Goal: Use online tool/utility

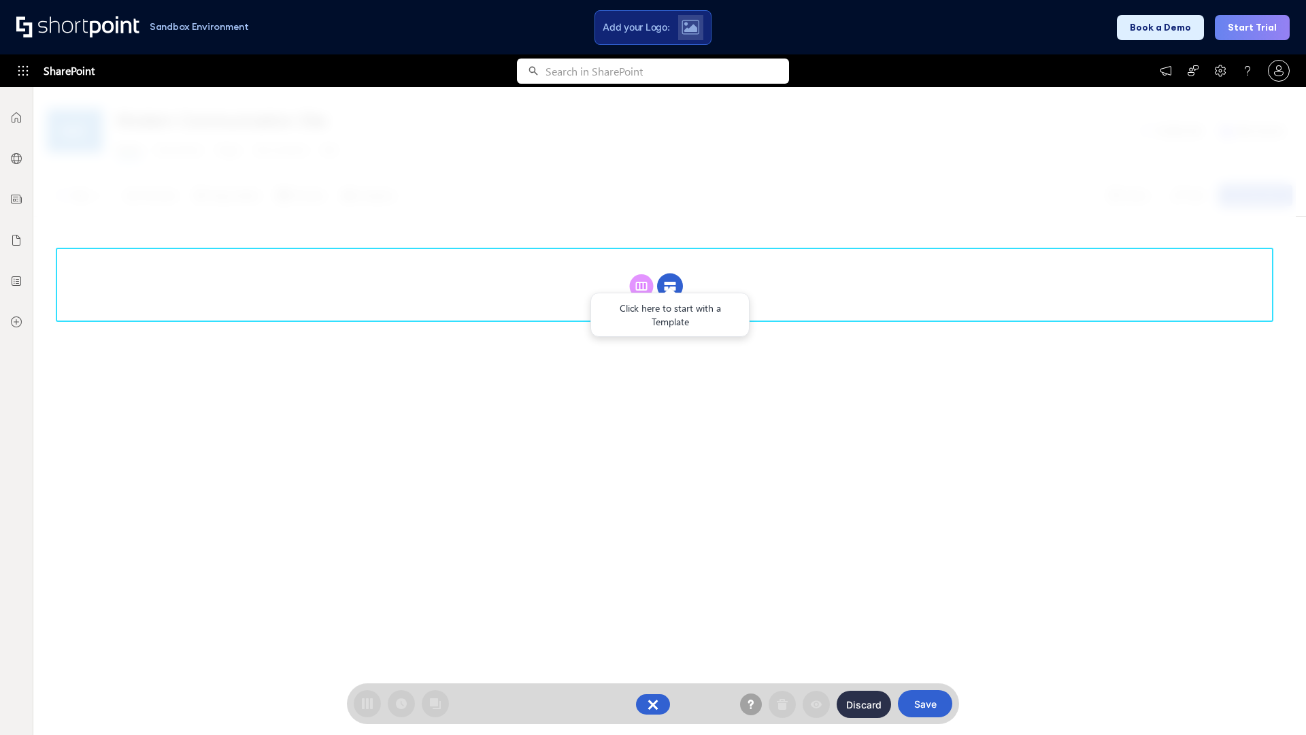
click at [670, 286] on circle at bounding box center [670, 287] width 26 height 26
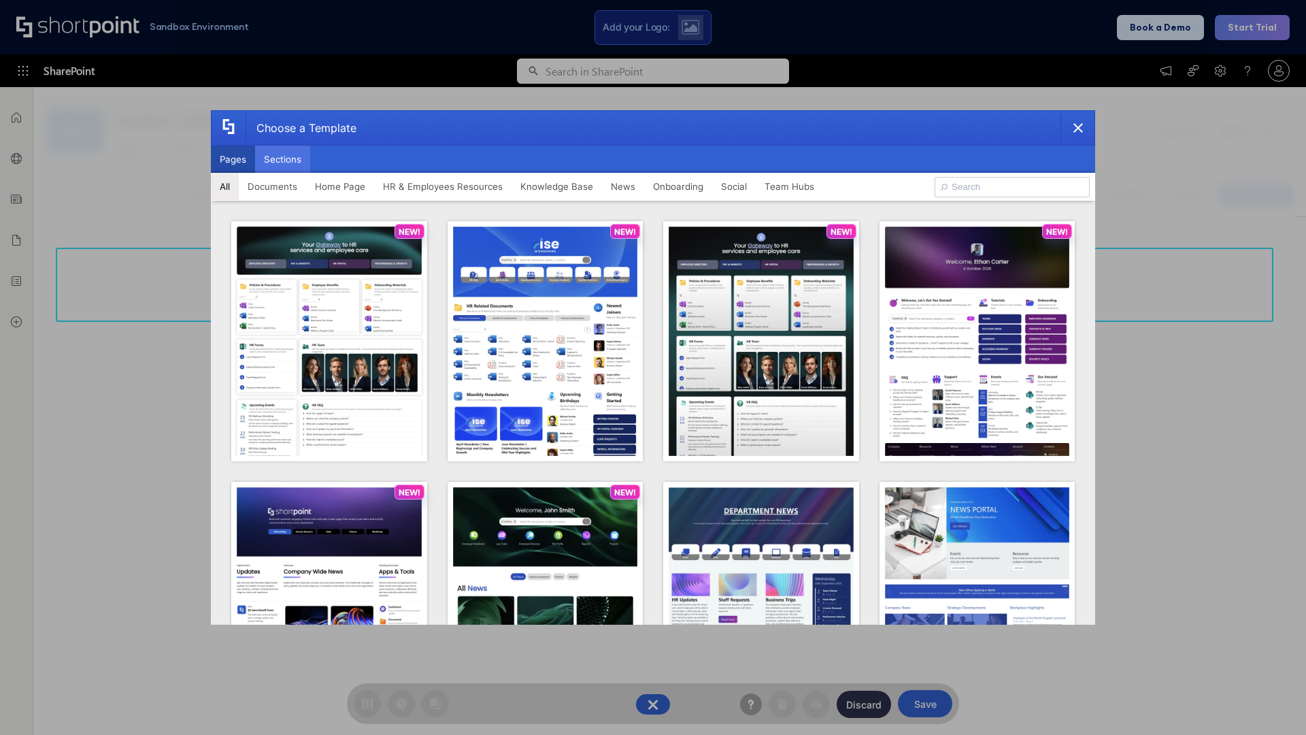
click at [282, 159] on button "Sections" at bounding box center [282, 159] width 55 height 27
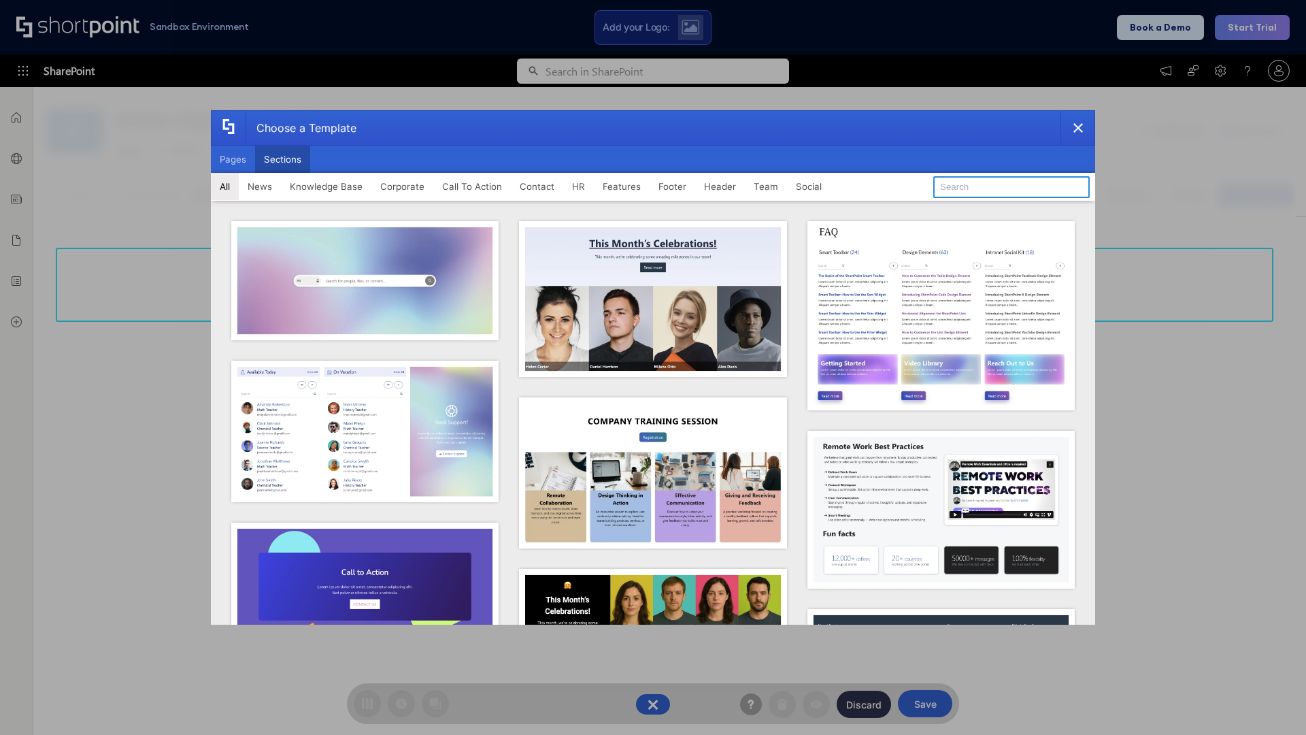
type input "Header 4"
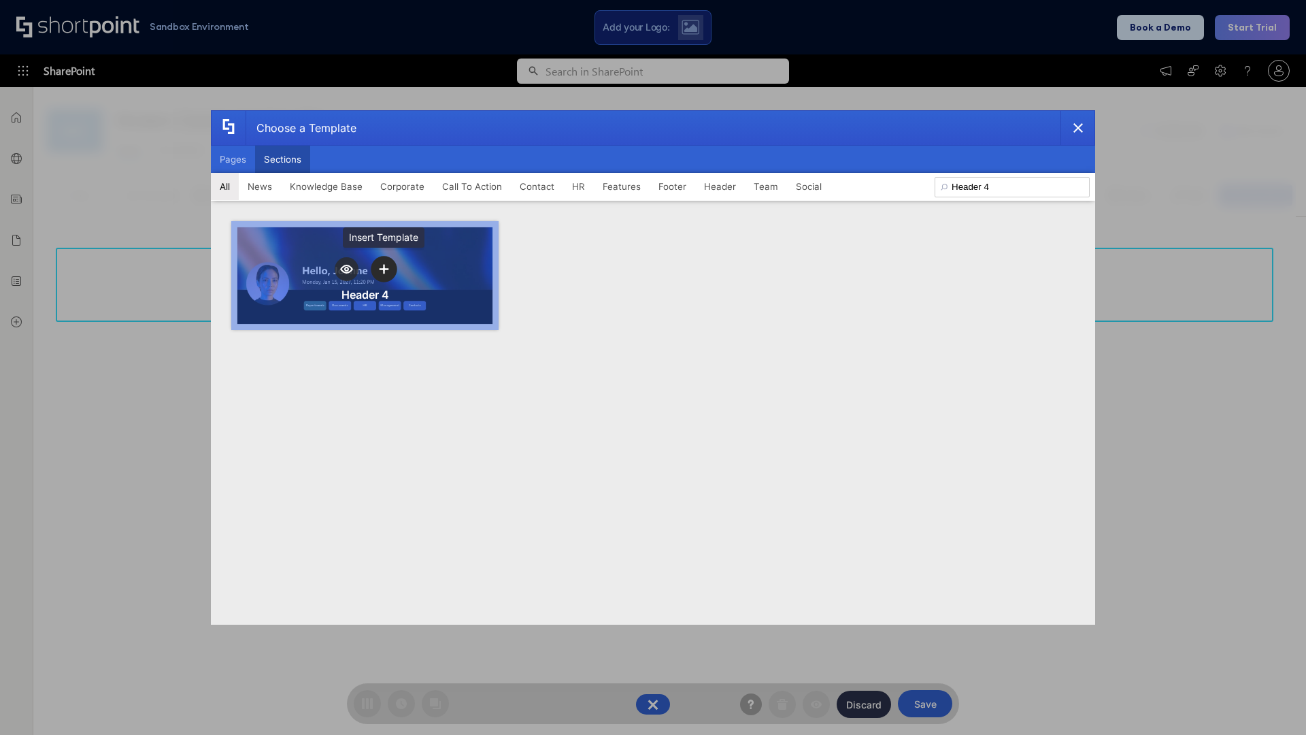
click at [384, 269] on icon "template selector" at bounding box center [384, 269] width 10 height 10
